Goal: Information Seeking & Learning: Learn about a topic

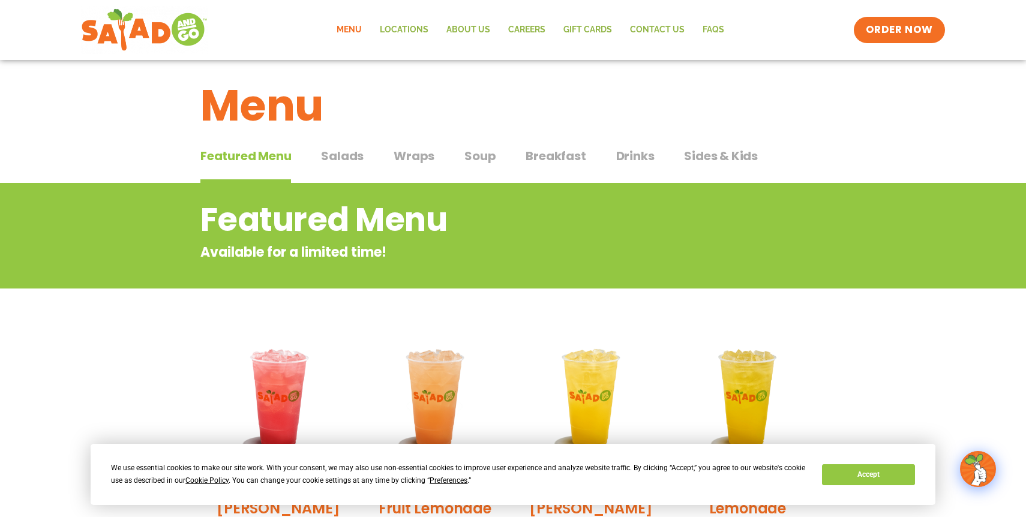
scroll to position [2, 0]
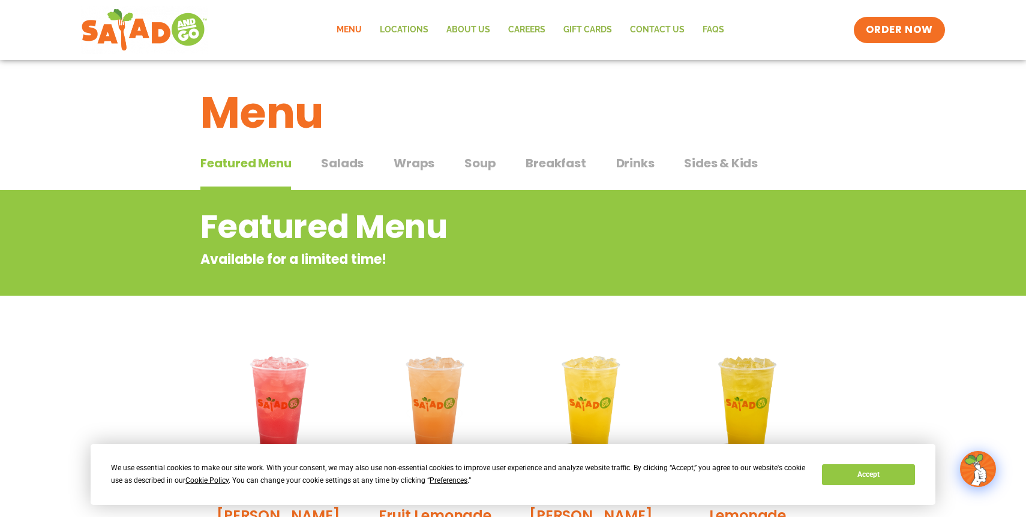
click at [351, 160] on span "Salads" at bounding box center [342, 163] width 43 height 18
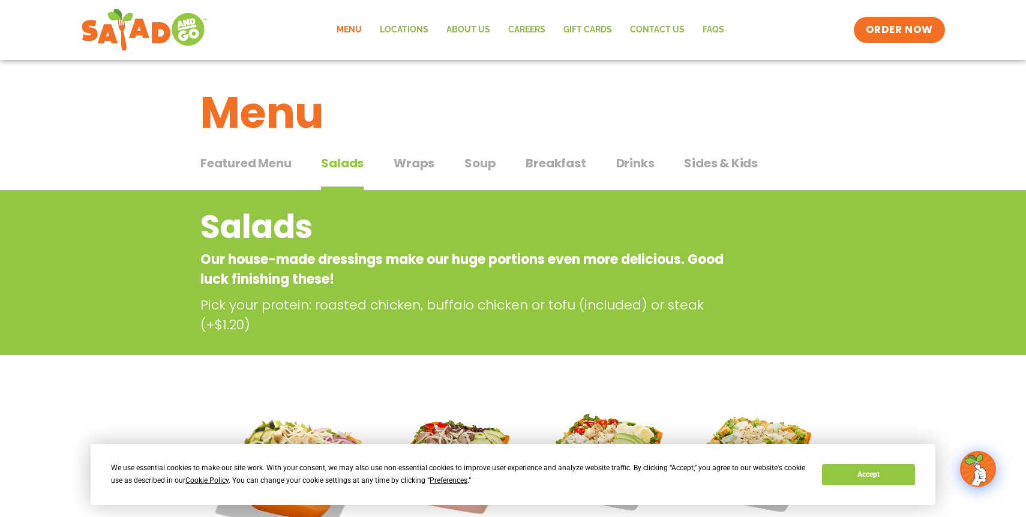
click at [414, 153] on div "Featured Menu Featured Menu Salads Salads Wraps Wraps Soup Soup Breakfast Break…" at bounding box center [512, 170] width 625 height 41
click at [415, 165] on span "Wraps" at bounding box center [414, 163] width 41 height 18
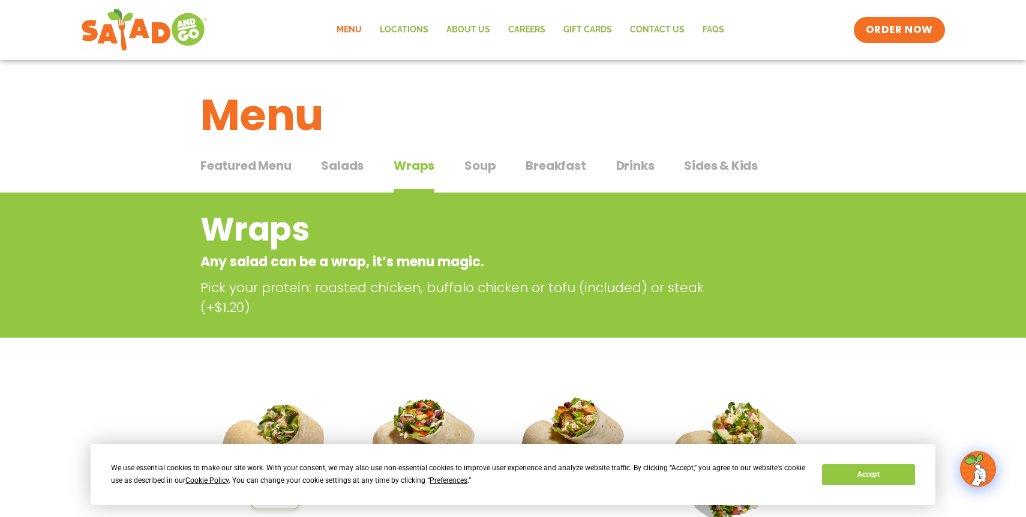
click at [484, 167] on span "Soup" at bounding box center [479, 166] width 31 height 18
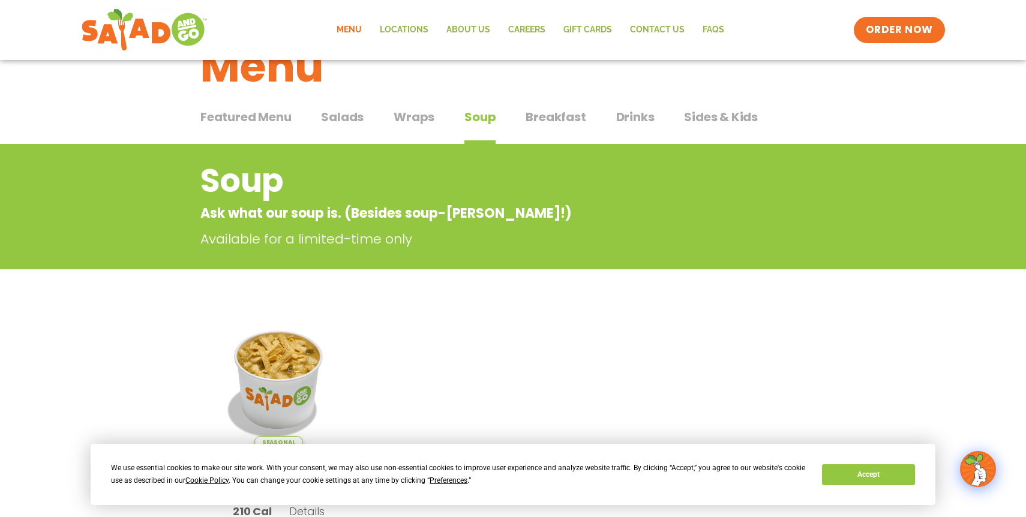
scroll to position [34, 0]
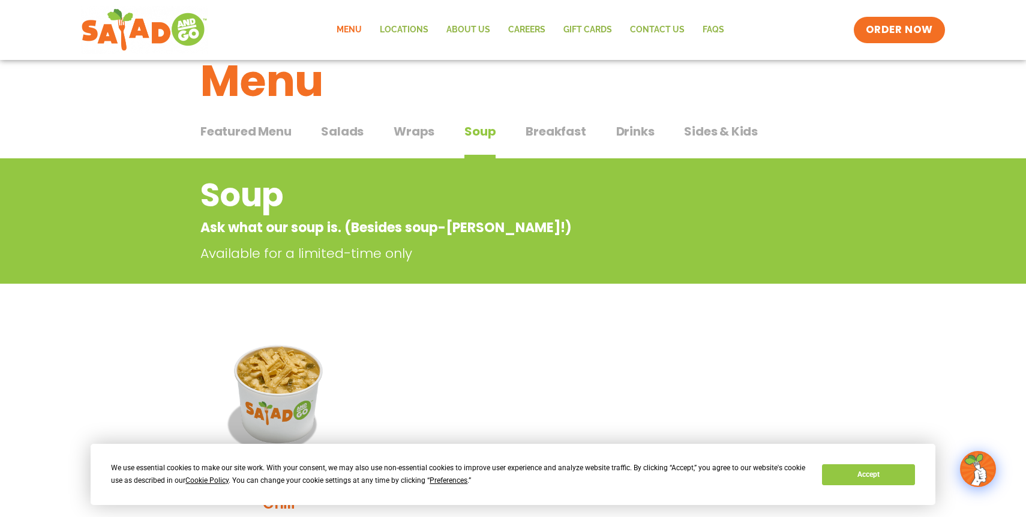
click at [350, 130] on span "Salads" at bounding box center [342, 131] width 43 height 18
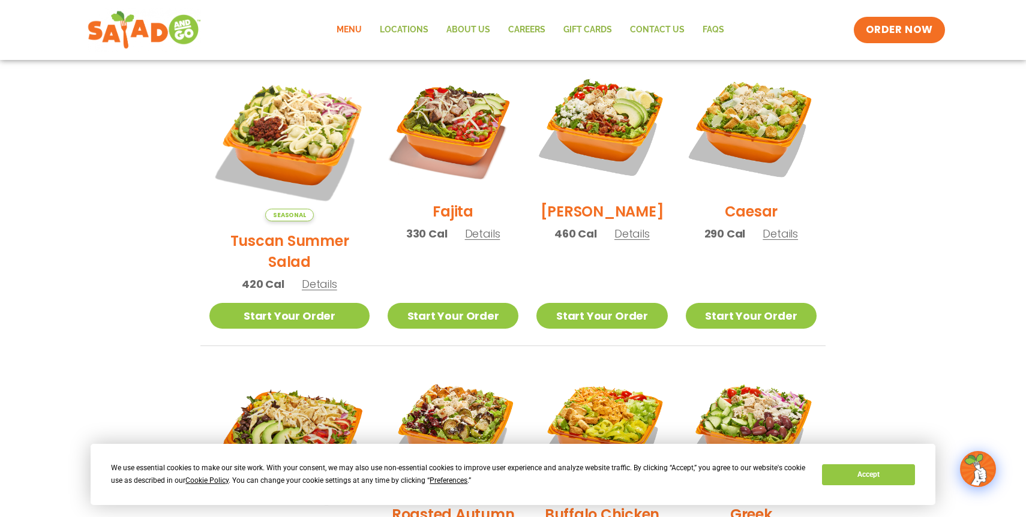
scroll to position [331, 0]
